Goal: Task Accomplishment & Management: Complete application form

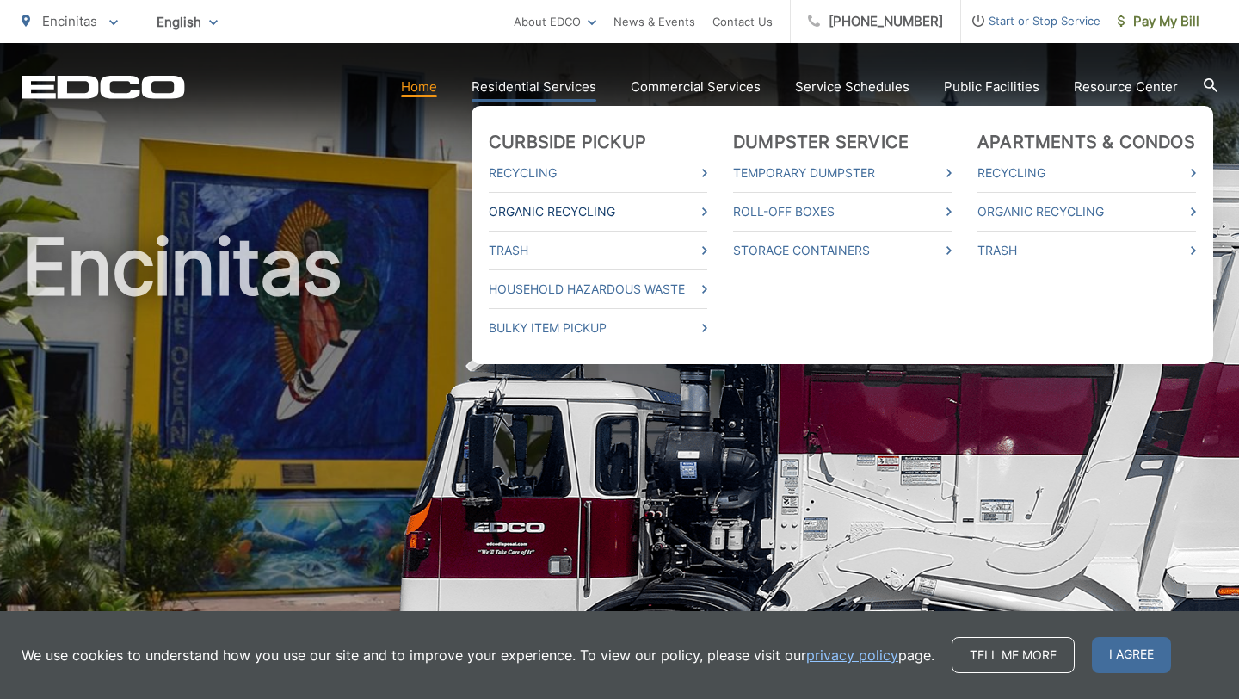
click at [557, 210] on link "Organic Recycling" at bounding box center [598, 211] width 219 height 21
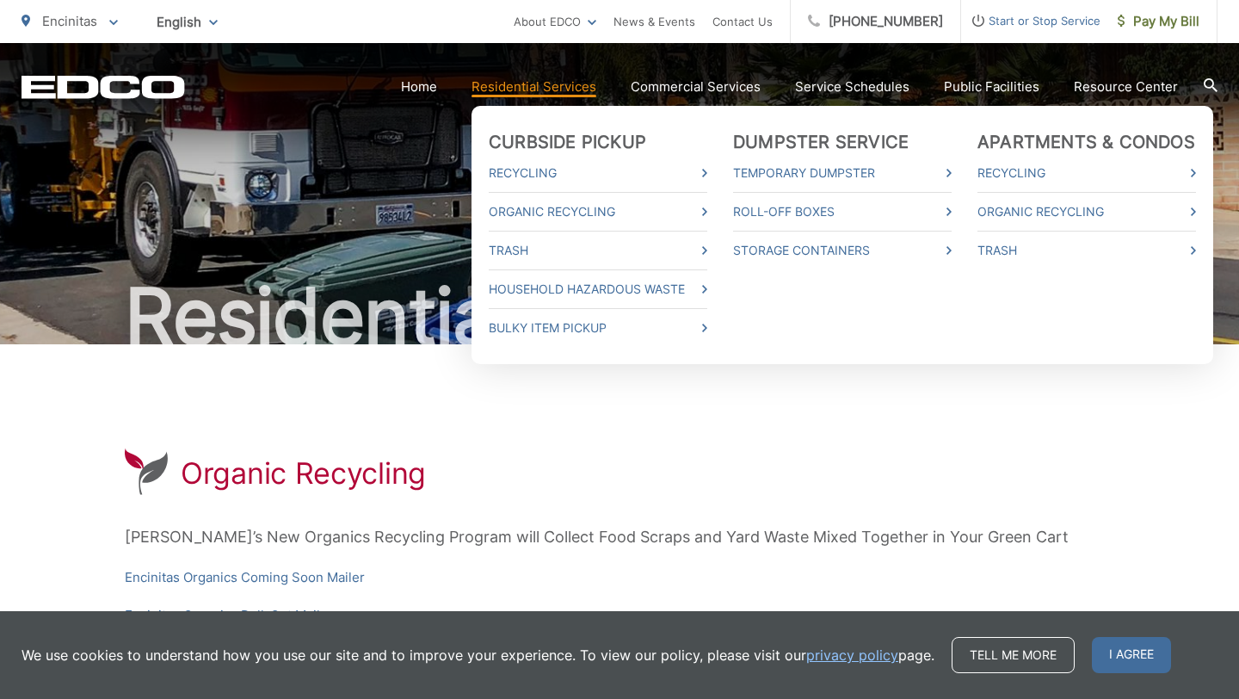
click at [545, 89] on link "Residential Services" at bounding box center [533, 87] width 125 height 21
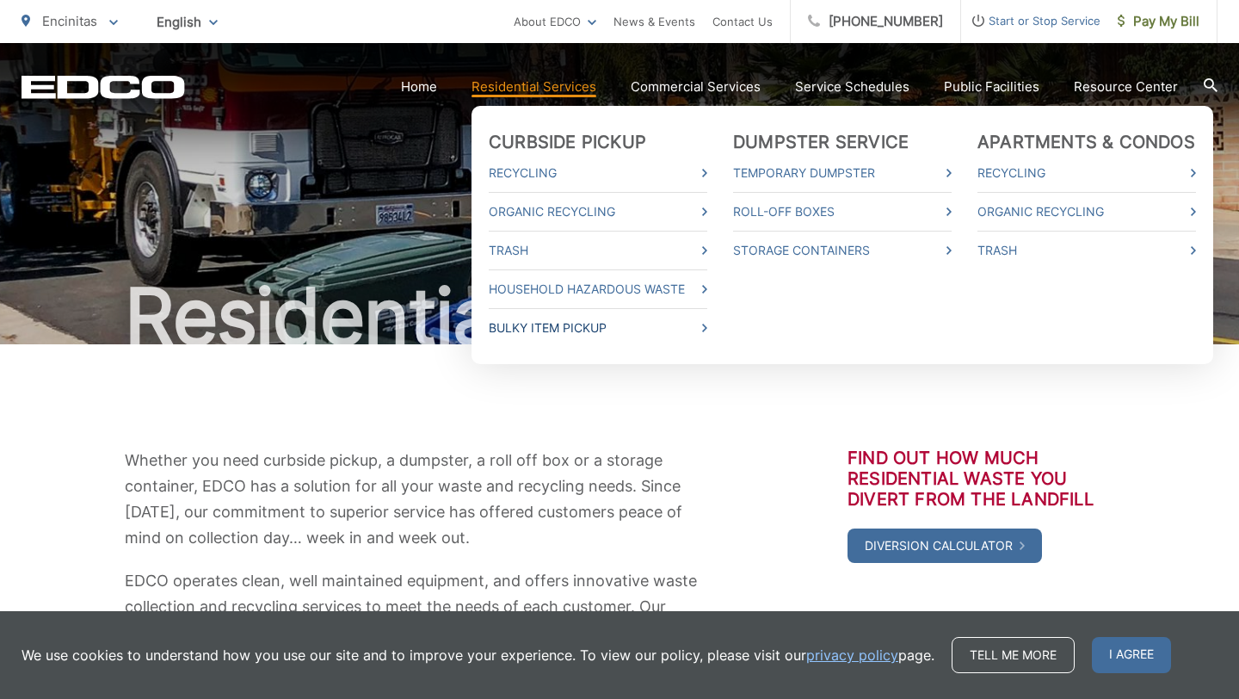
click at [539, 325] on link "Bulky Item Pickup" at bounding box center [598, 327] width 219 height 21
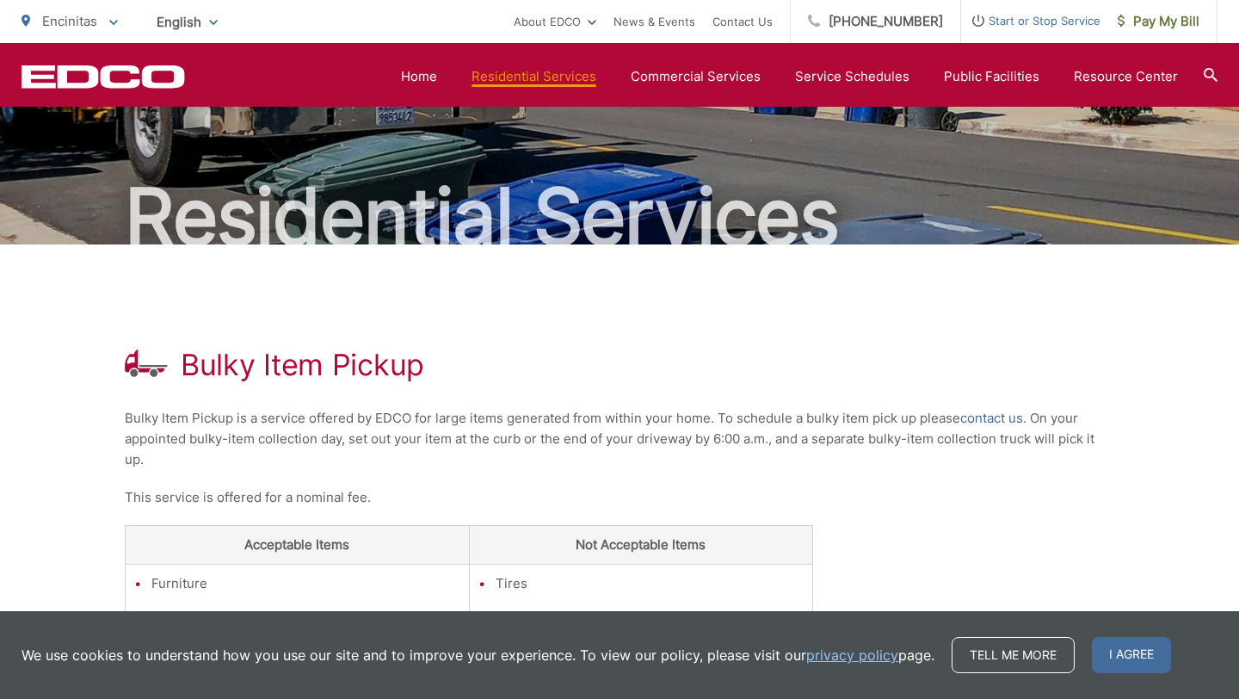
scroll to position [96, 0]
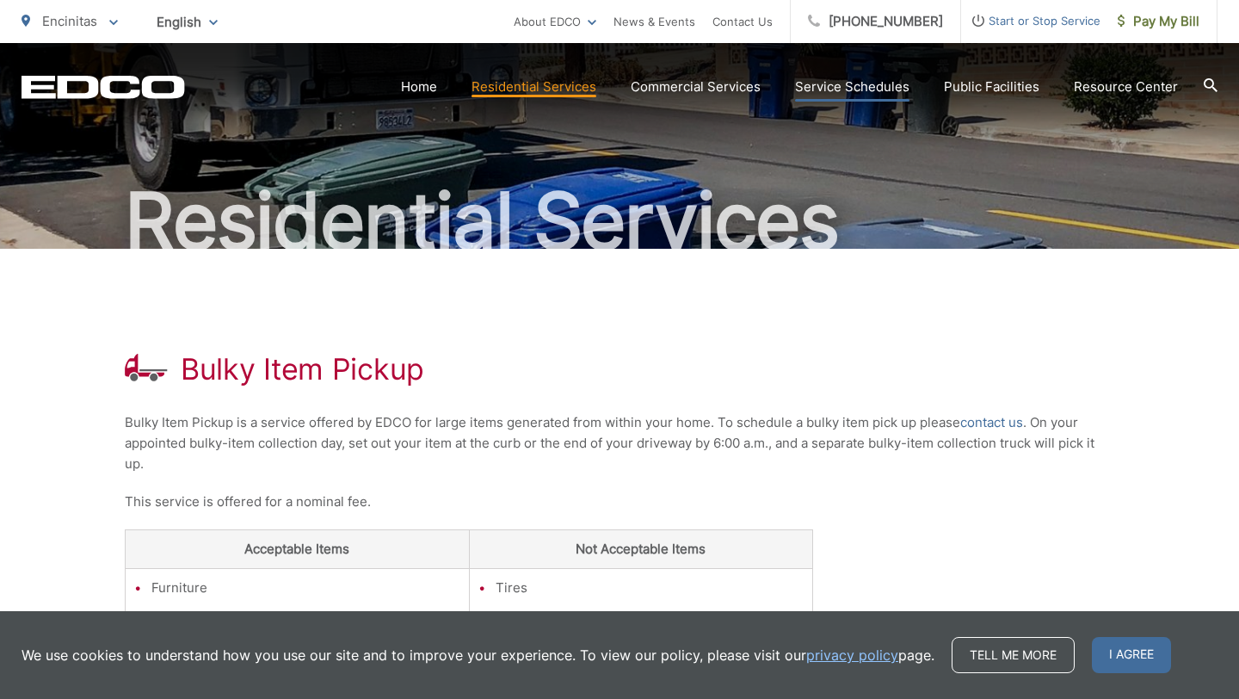
click at [848, 89] on link "Service Schedules" at bounding box center [852, 87] width 114 height 21
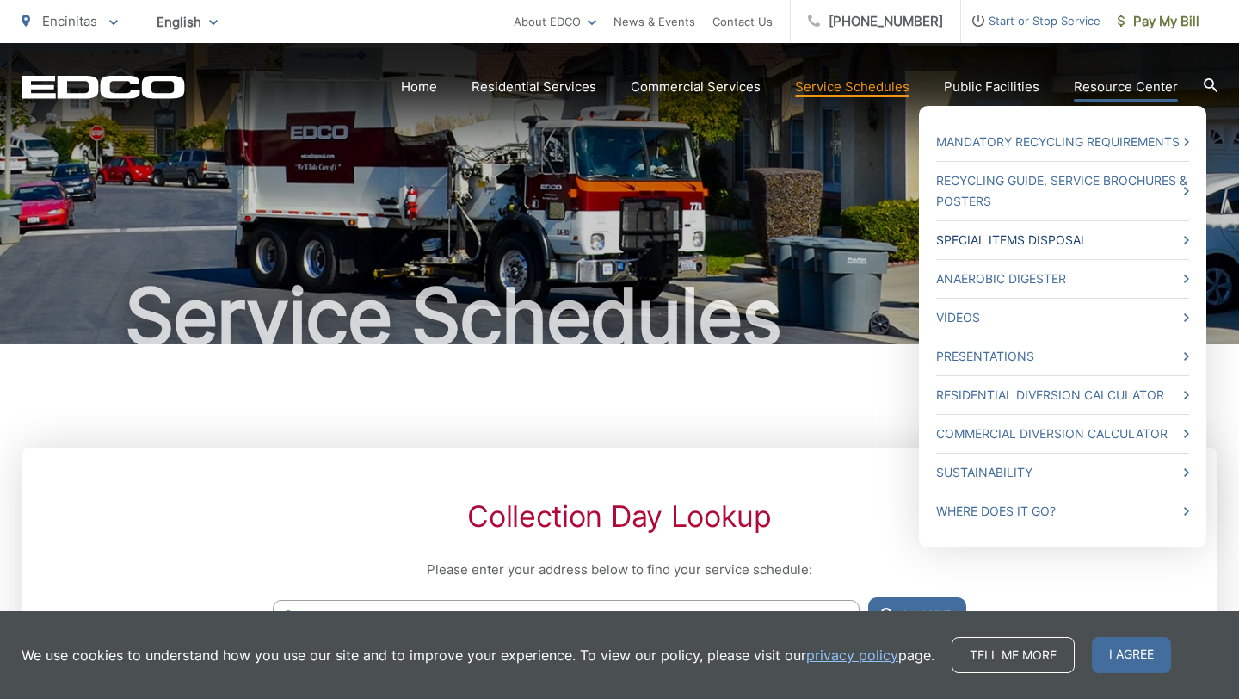
click at [1059, 231] on link "Special Items Disposal" at bounding box center [1062, 240] width 253 height 21
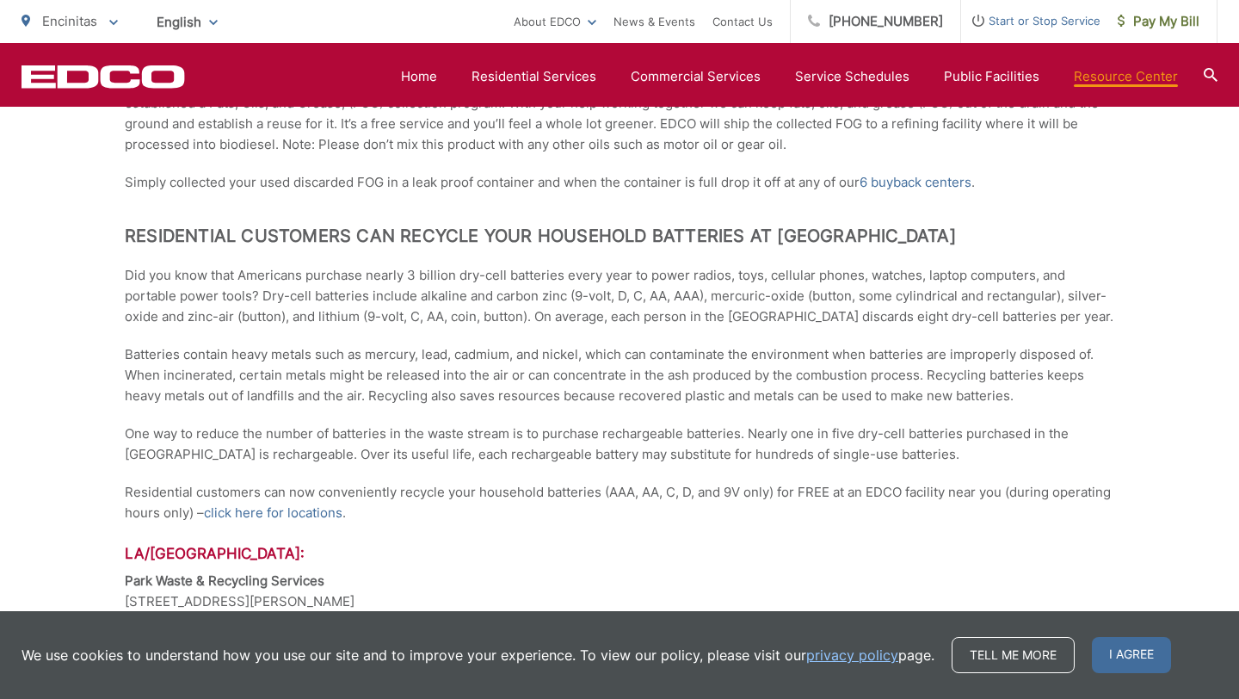
scroll to position [1368, 0]
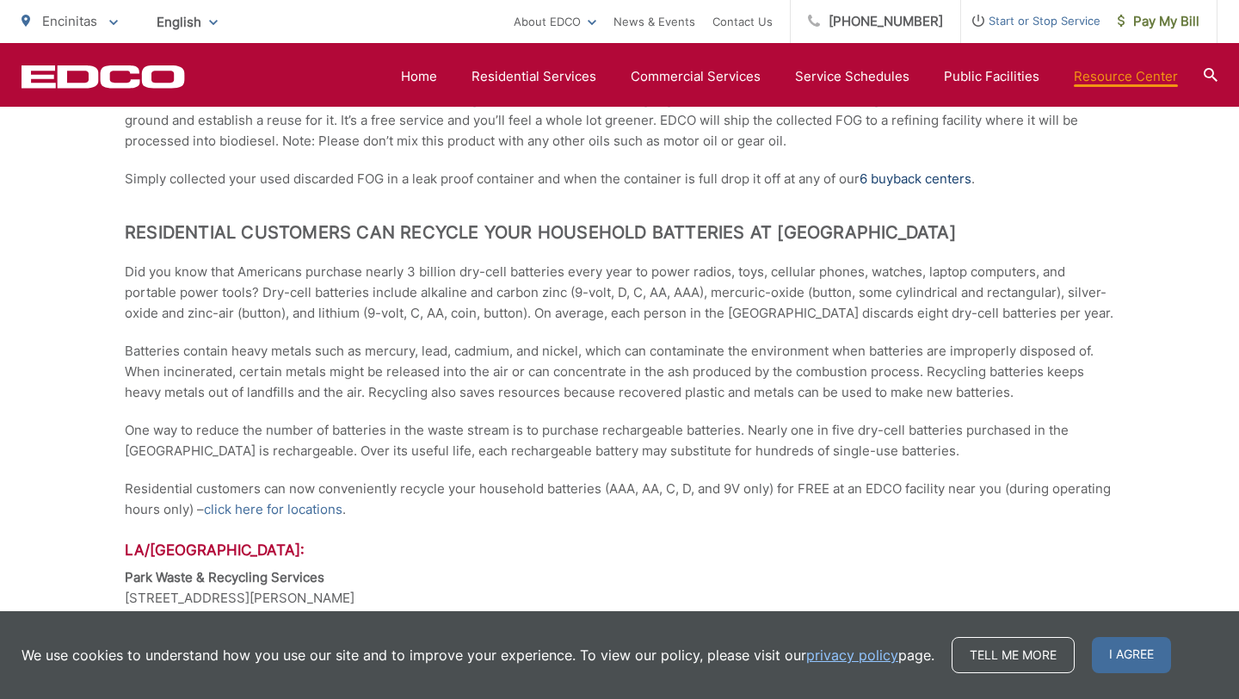
click at [961, 182] on link "6 buyback centers" at bounding box center [916, 179] width 112 height 21
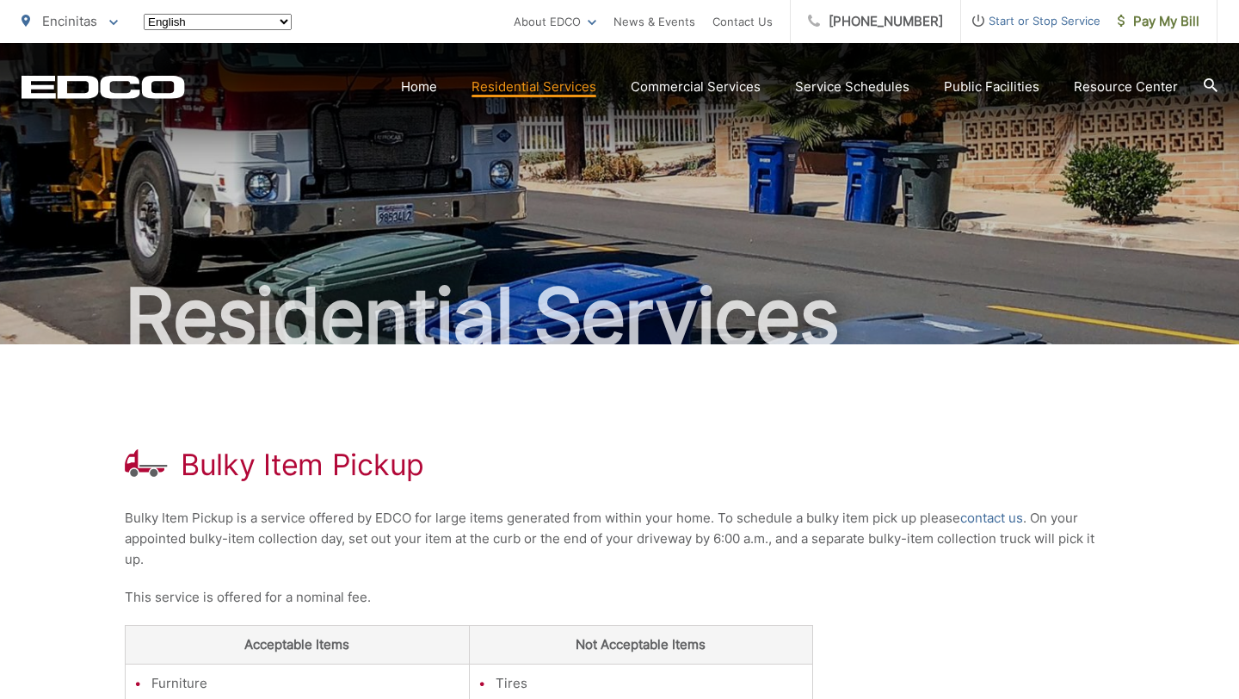
scroll to position [96, 0]
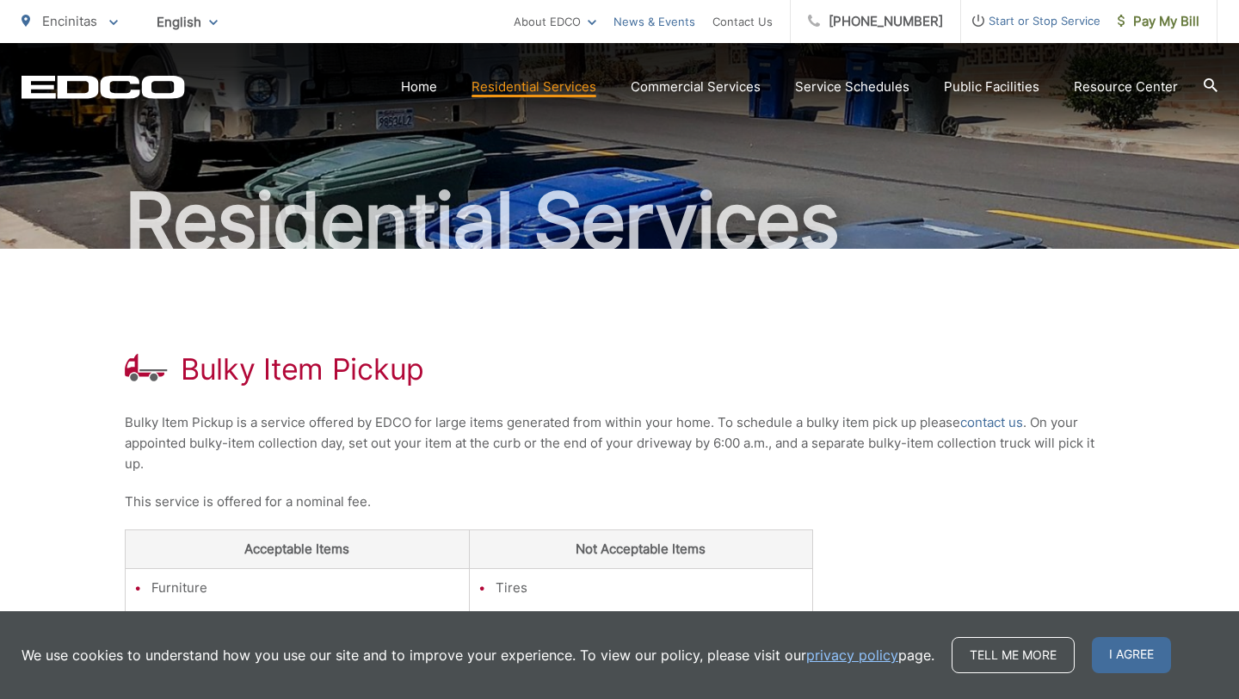
click at [670, 21] on link "News & Events" at bounding box center [654, 21] width 82 height 21
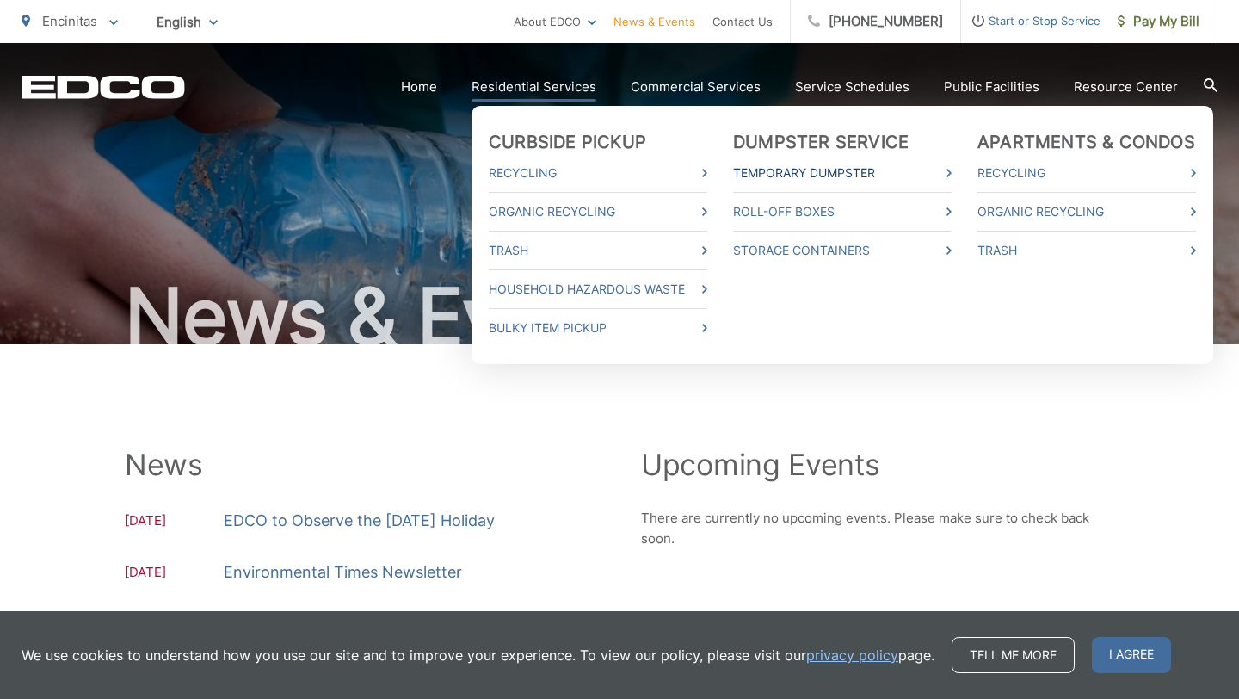
click at [775, 169] on link "Temporary Dumpster" at bounding box center [842, 173] width 219 height 21
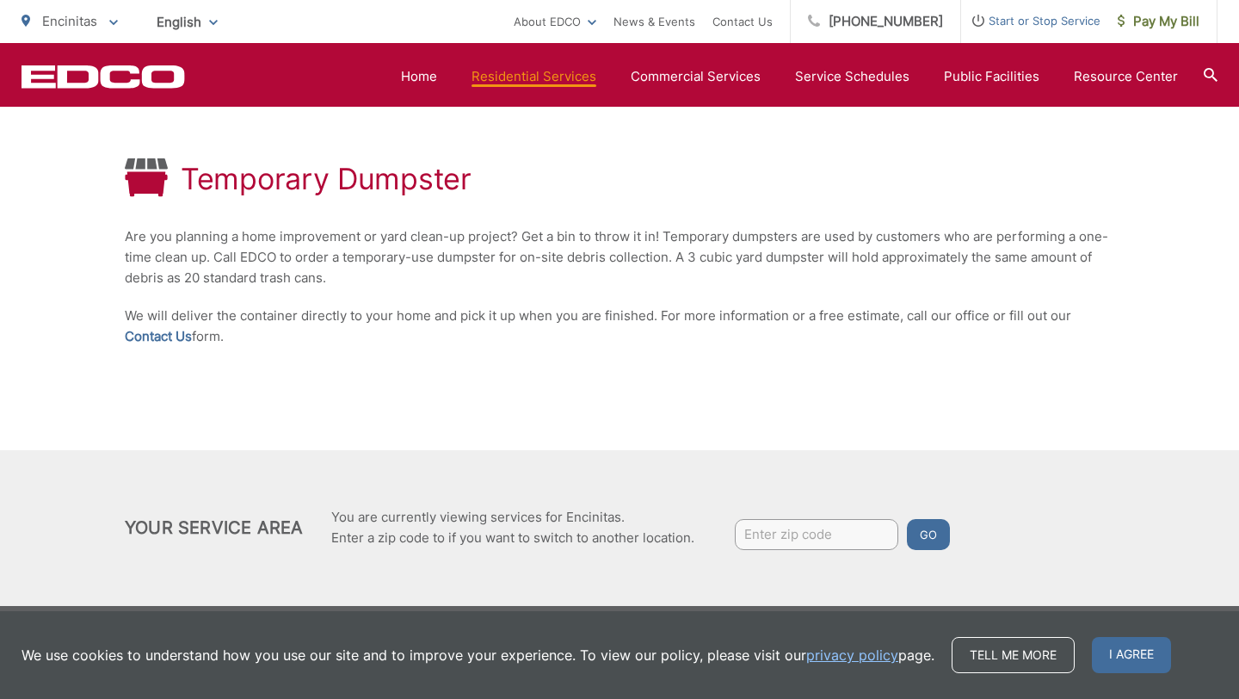
scroll to position [299, 0]
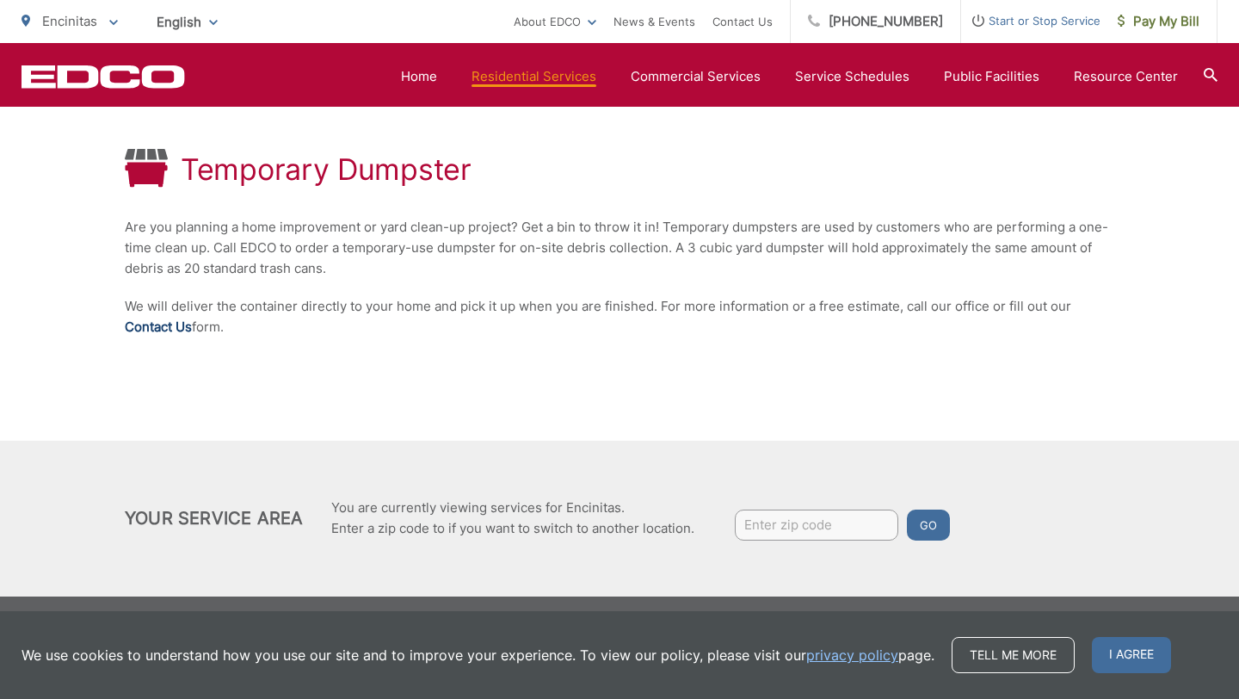
click at [179, 328] on link "Contact Us" at bounding box center [158, 327] width 67 height 21
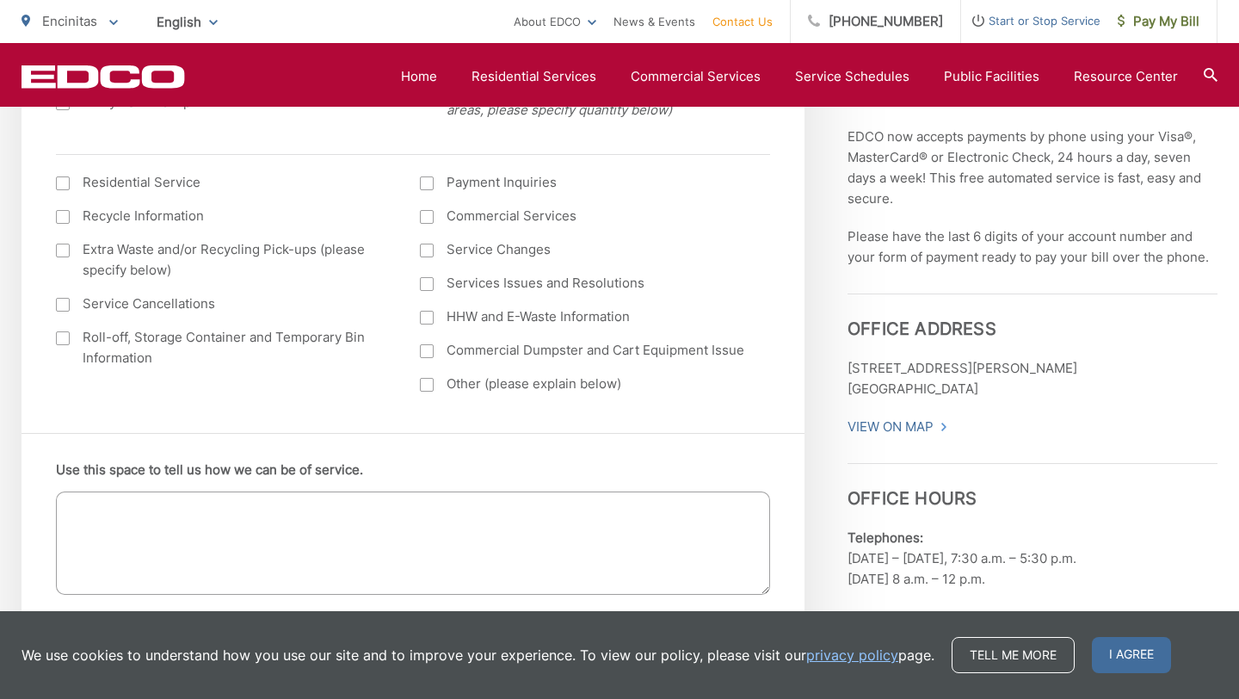
scroll to position [789, 0]
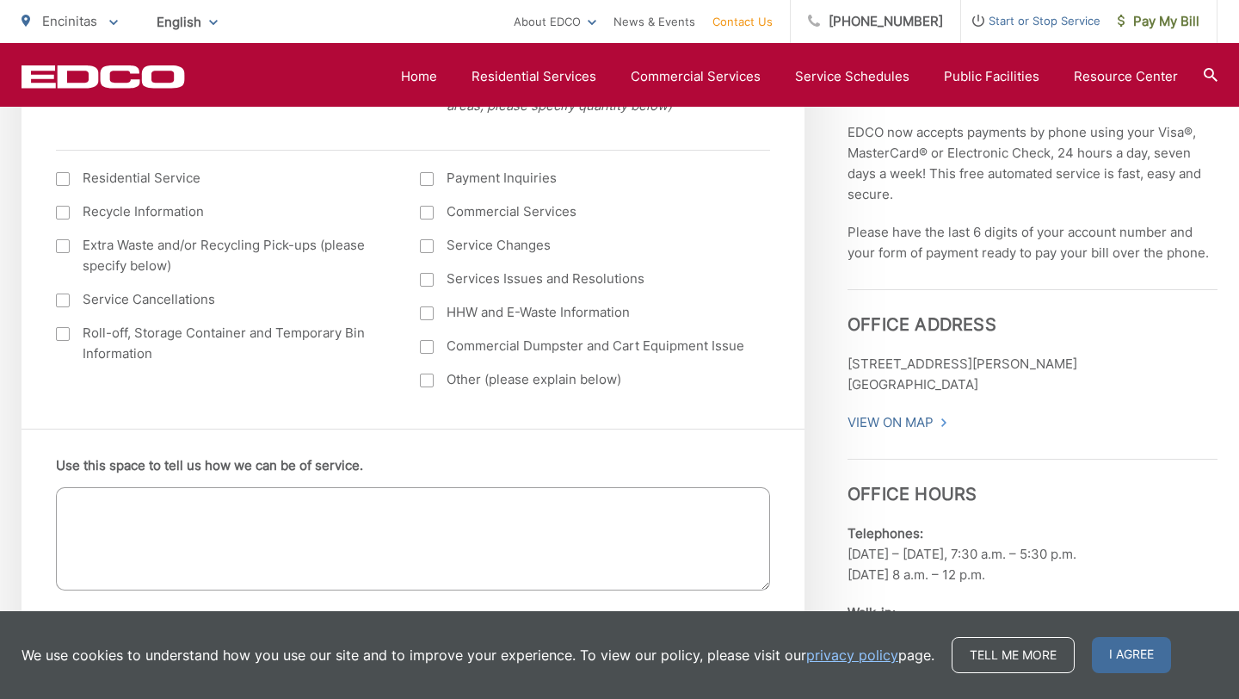
click at [425, 380] on div at bounding box center [427, 380] width 14 height 14
click at [0, 0] on input "Other (please explain below)" at bounding box center [0, 0] width 0 height 0
click at [271, 534] on textarea "Use this space to tell us how we can be of service." at bounding box center [413, 538] width 714 height 103
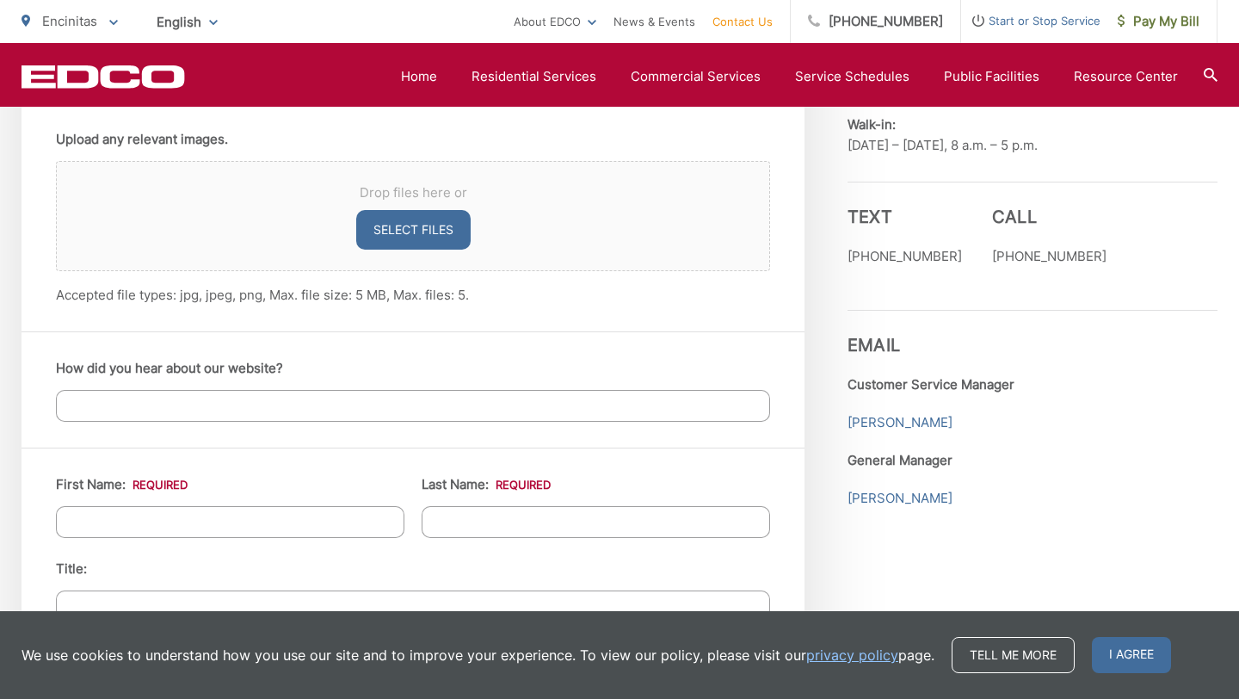
scroll to position [1281, 0]
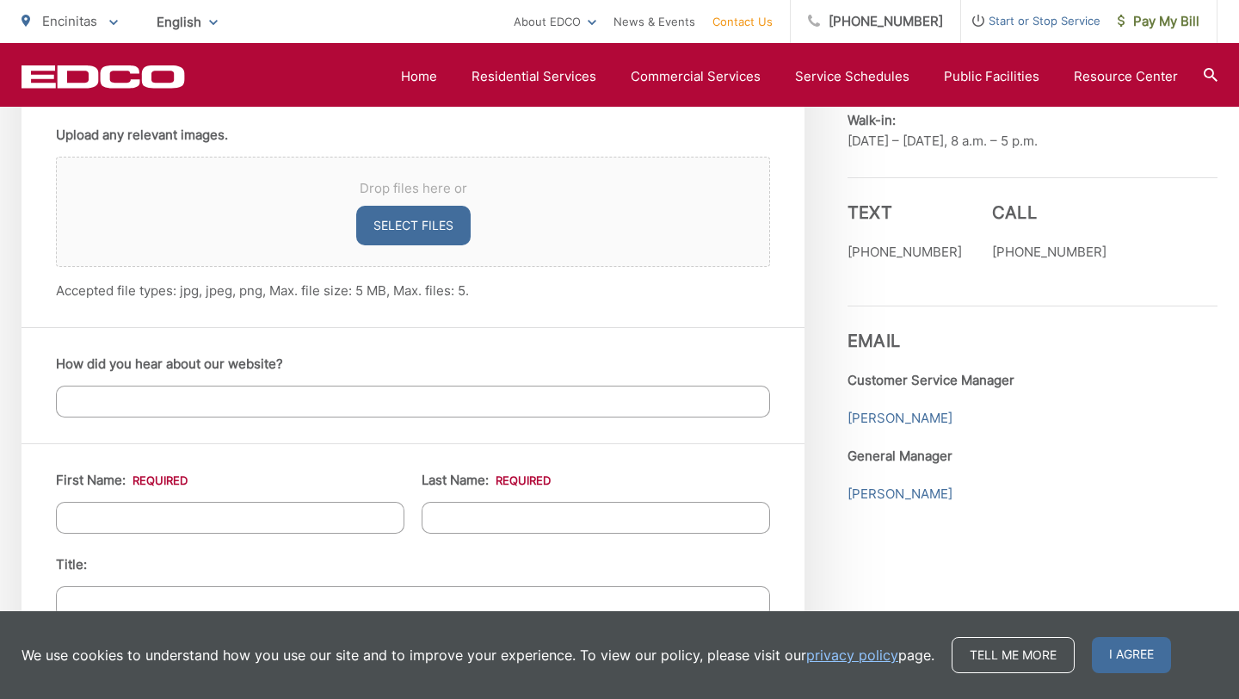
type textarea "I'm interested in a temporary dumpster for a big yard project with alot of yard…"
click at [174, 511] on input "First Name: *" at bounding box center [230, 518] width 348 height 32
type input "Gigi"
type input "Vilicich"
type input "3665 Sage Canyon Drive"
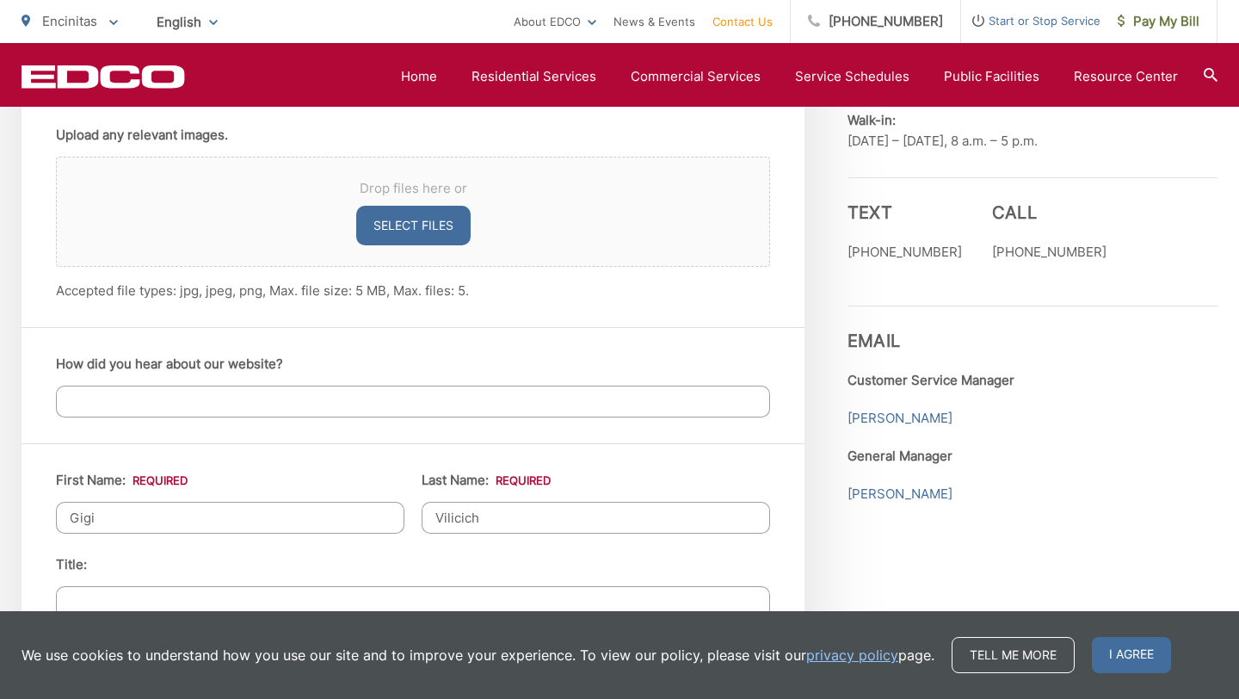
type input "Encinitas"
type input "92024"
type input "7602747965"
type input "gigivilicich@gmail.com"
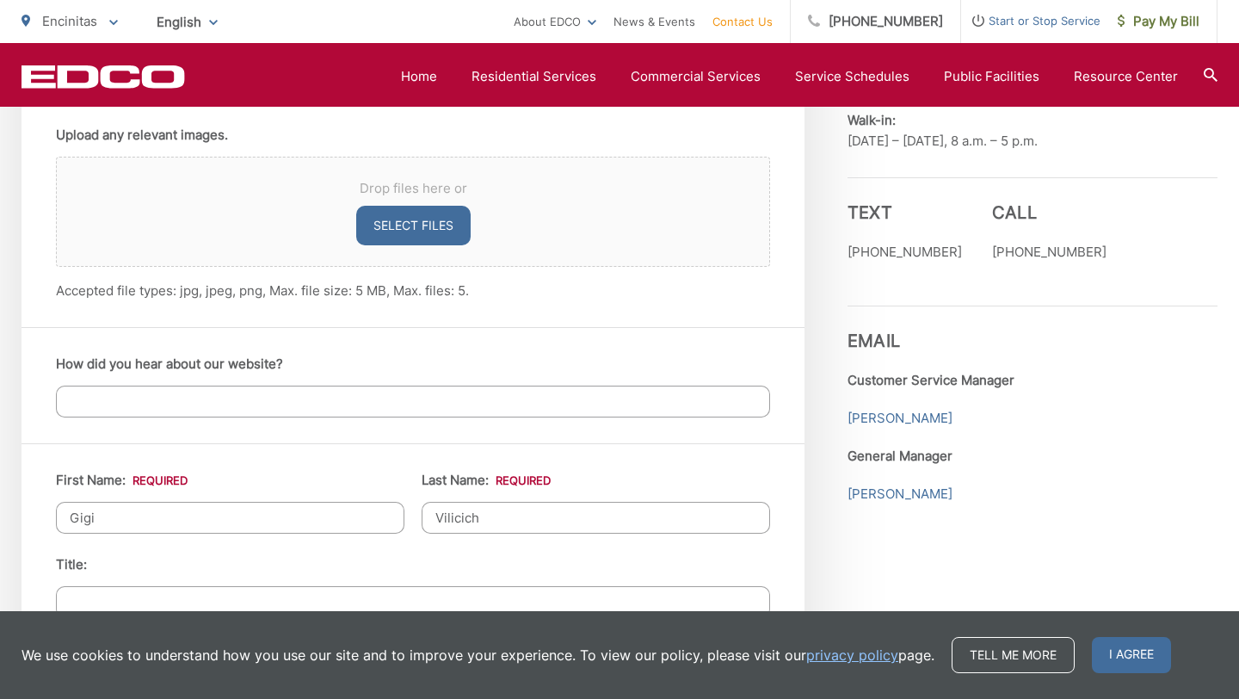
type input "(760) 274-7965"
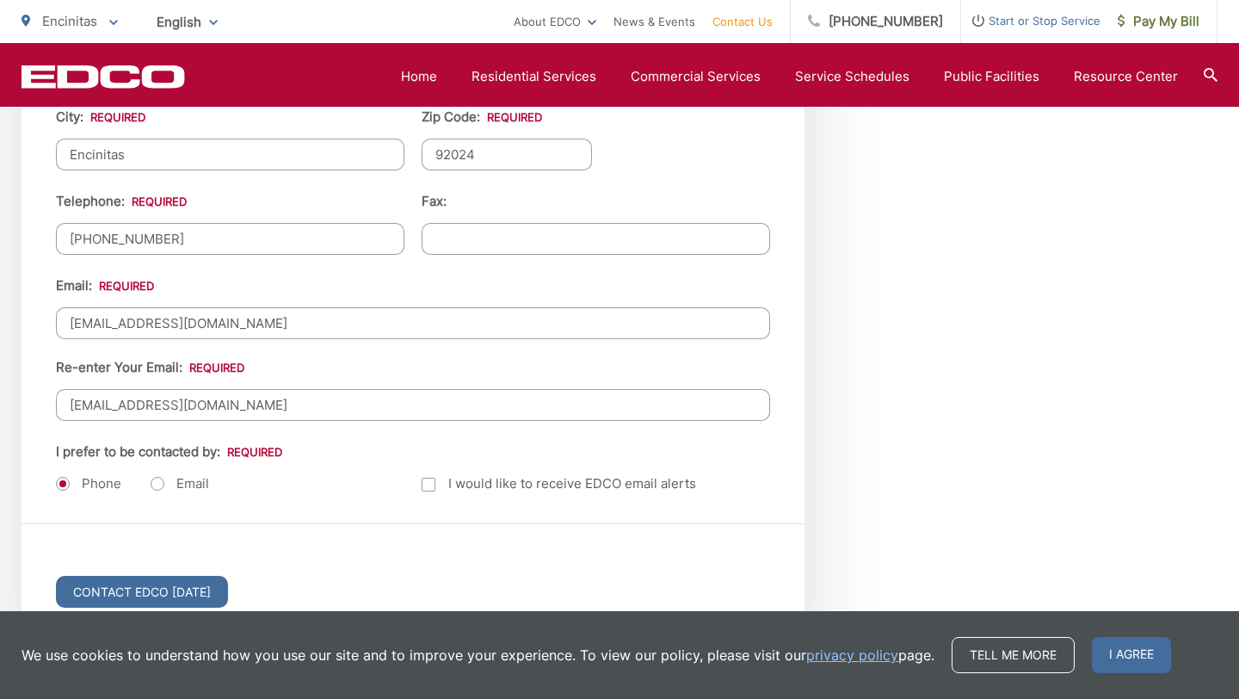
scroll to position [2067, 0]
click at [254, 324] on input "gigivilicich@gmail.com" at bounding box center [413, 322] width 714 height 32
type input "gigiathome@sbcglobal.net"
click at [241, 402] on input "gigivilicich@gmail.com" at bounding box center [413, 404] width 714 height 32
type input "gigiathome@sbcglobal.net"
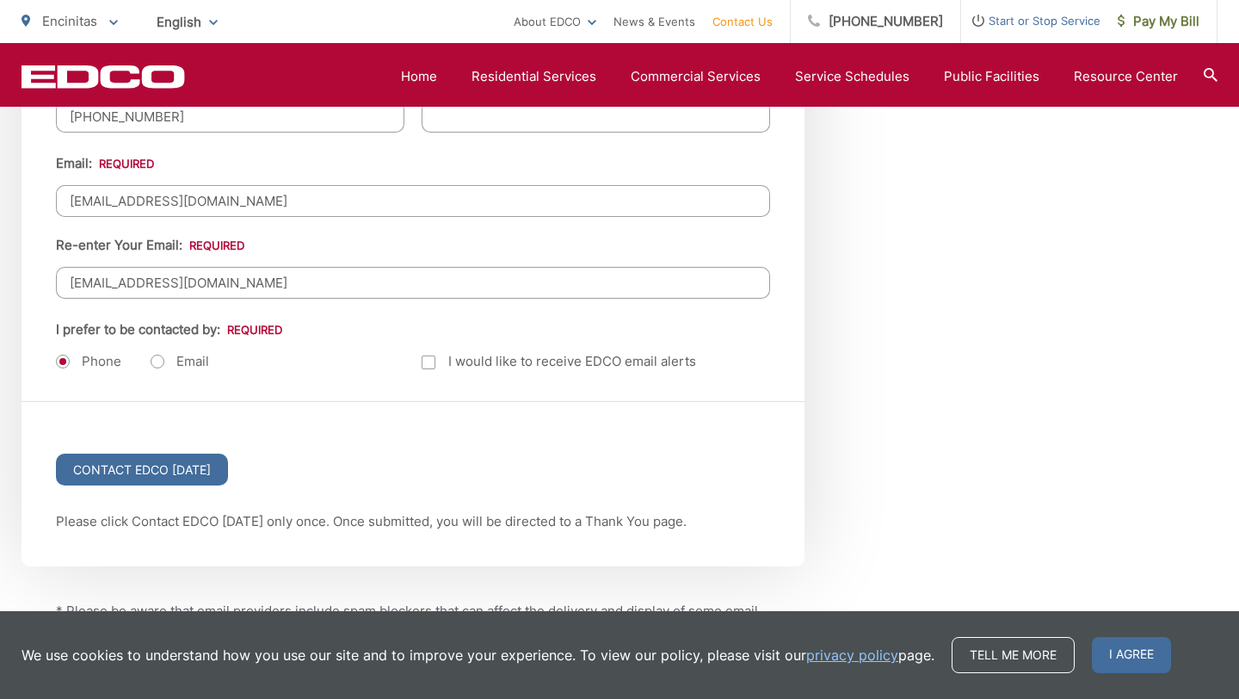
scroll to position [2191, 0]
click at [153, 357] on label "Email" at bounding box center [180, 358] width 59 height 17
radio input "true"
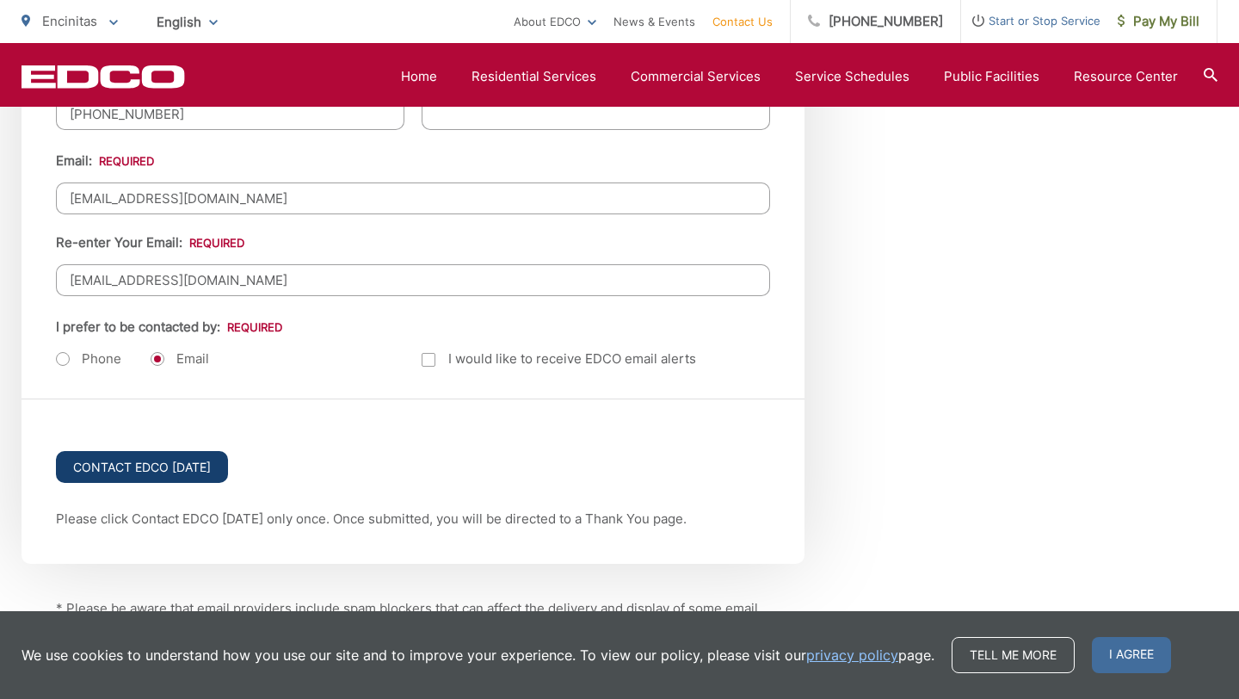
click at [119, 465] on input "Contact EDCO Today" at bounding box center [142, 467] width 172 height 32
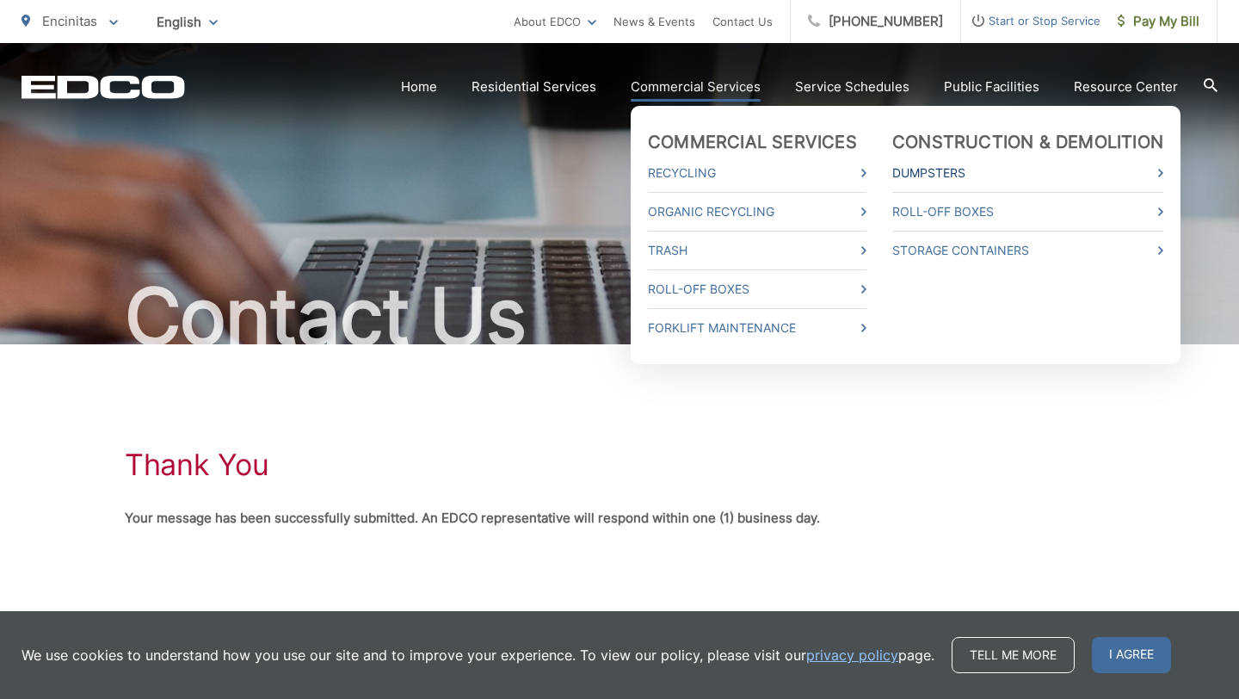
click at [940, 170] on link "Dumpsters" at bounding box center [1027, 173] width 271 height 21
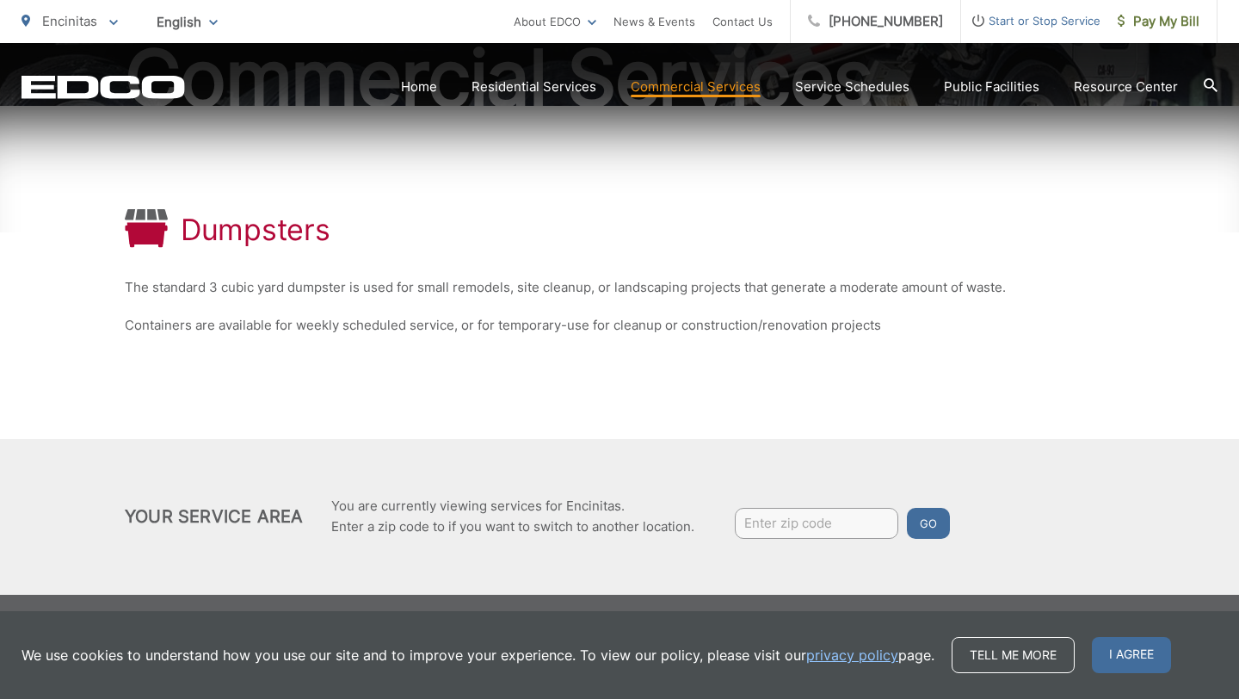
scroll to position [240, 0]
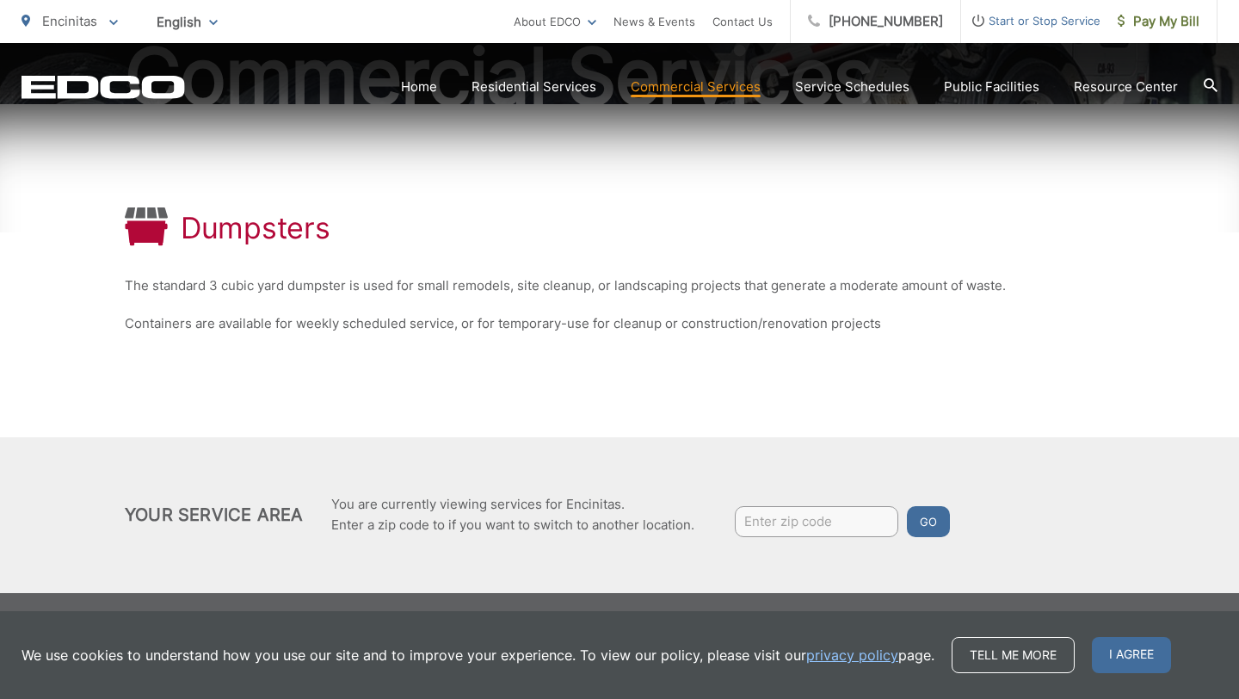
click at [770, 516] on input "Enter zip code" at bounding box center [816, 521] width 163 height 31
click at [636, 365] on div "Dumpsters The standard 3 cubic yard dumpster is used for small remodels, site c…" at bounding box center [619, 270] width 989 height 333
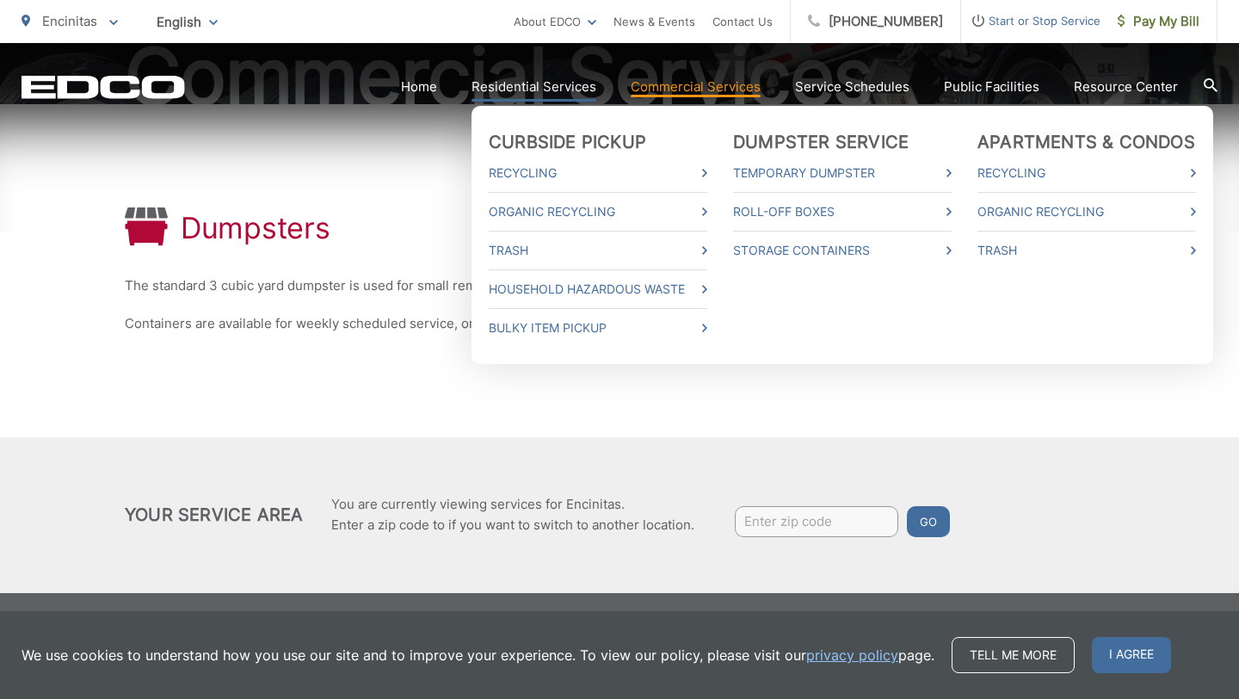
click at [565, 87] on link "Residential Services" at bounding box center [533, 87] width 125 height 21
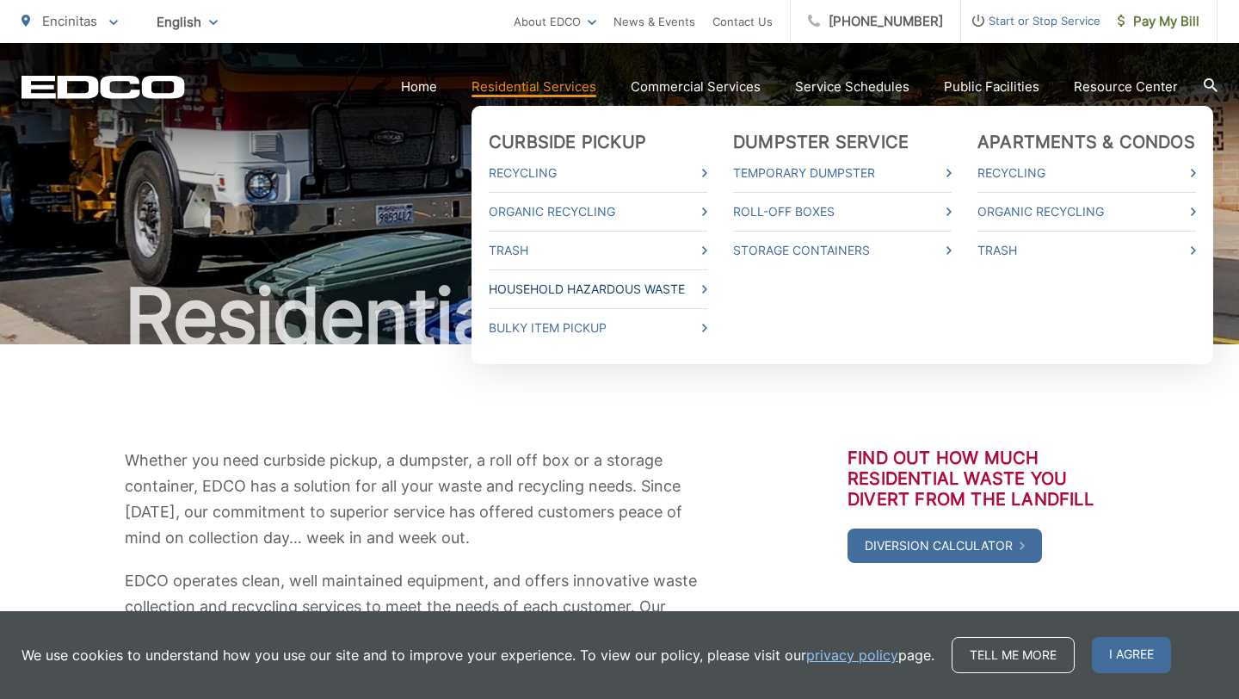
click at [622, 287] on link "Household Hazardous Waste" at bounding box center [598, 289] width 219 height 21
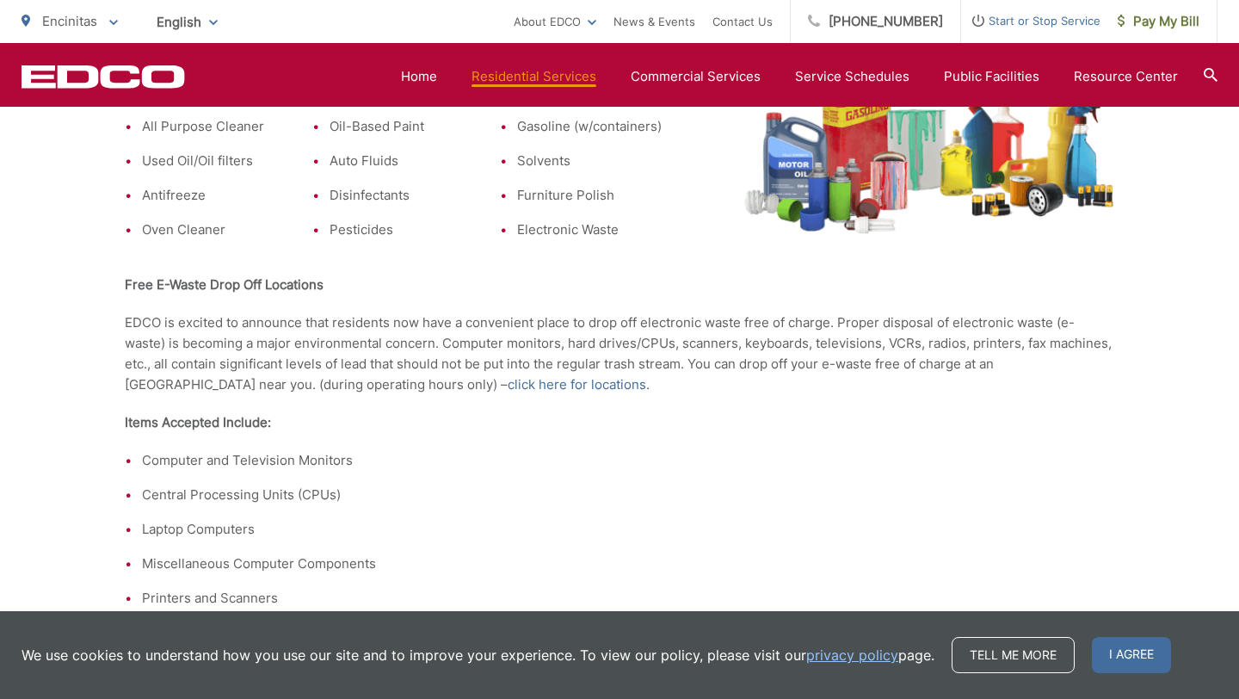
scroll to position [643, 0]
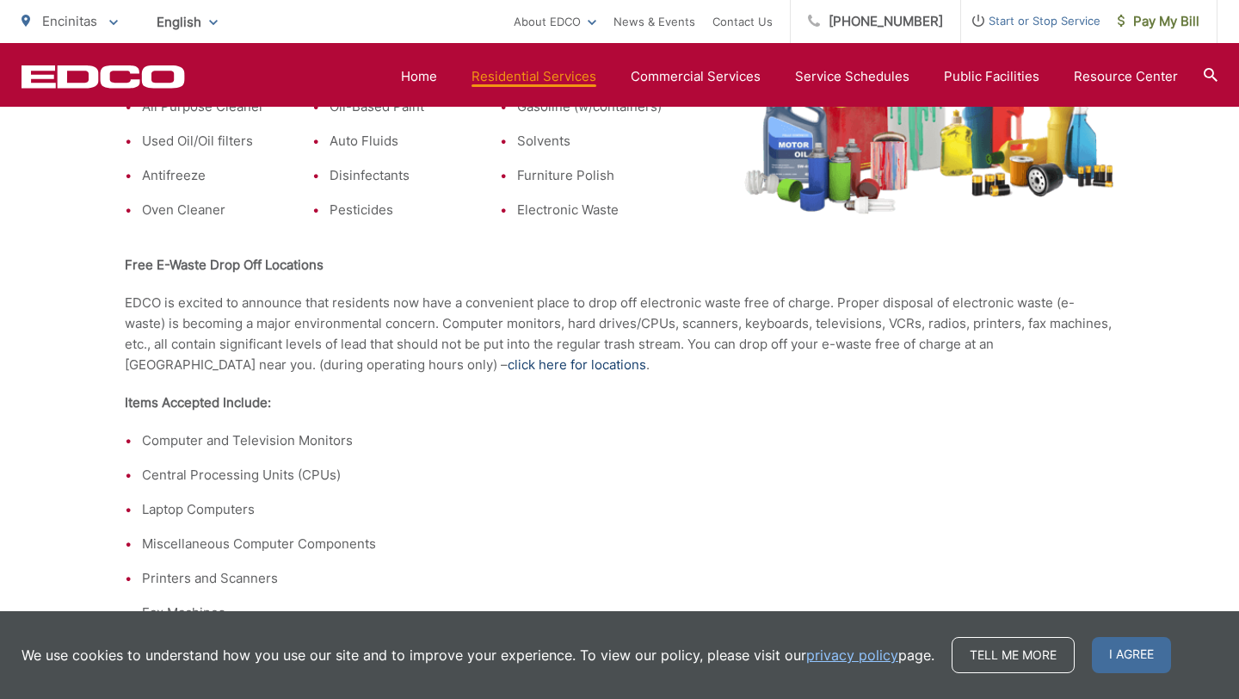
click at [508, 362] on link "click here for locations" at bounding box center [577, 364] width 139 height 21
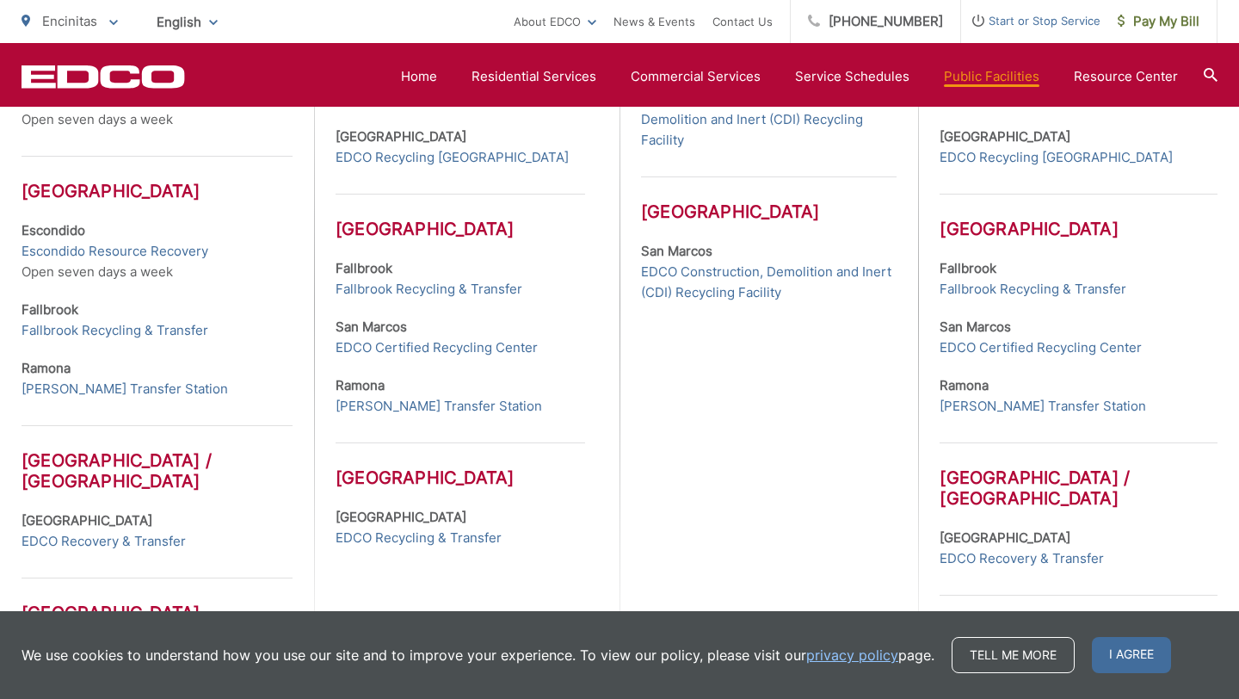
scroll to position [714, 0]
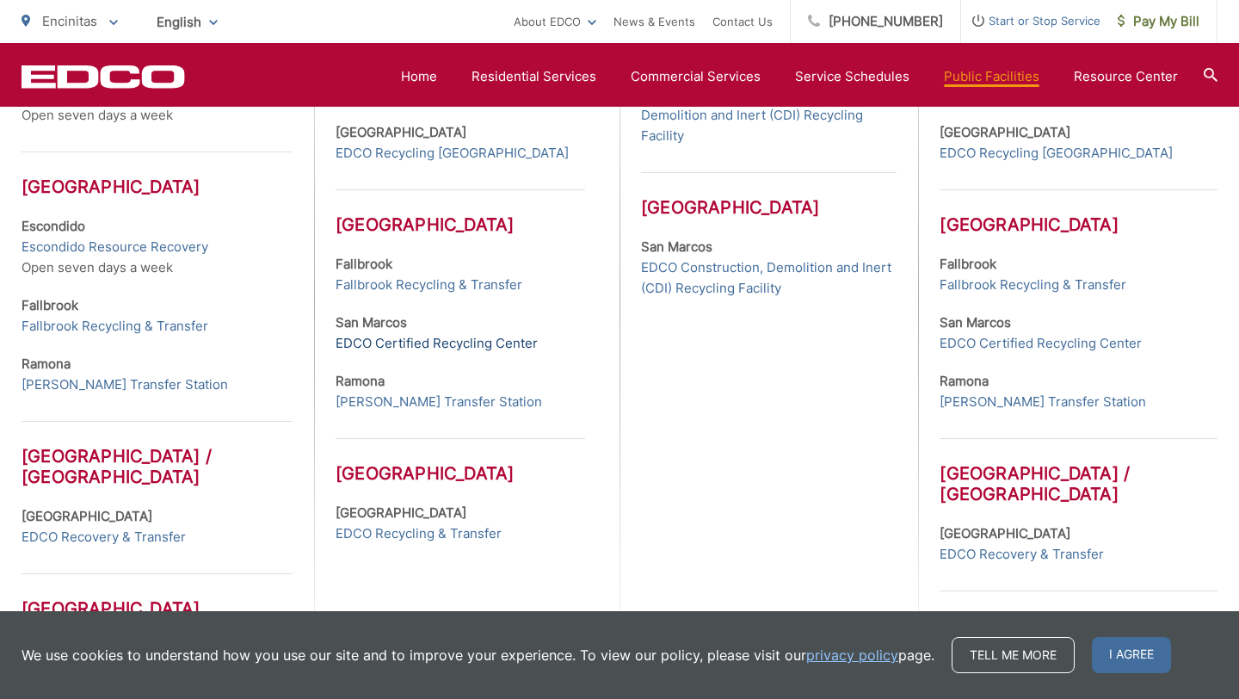
click at [442, 341] on link "EDCO Certified Recycling Center" at bounding box center [437, 343] width 202 height 21
